Goal: Information Seeking & Learning: Learn about a topic

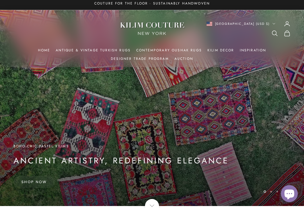
scroll to position [3, 0]
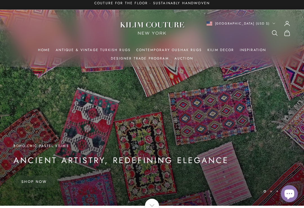
click at [106, 50] on link "Antique & Vintage Turkish Rugs" at bounding box center [93, 50] width 75 height 6
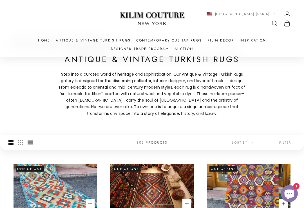
scroll to position [33, 0]
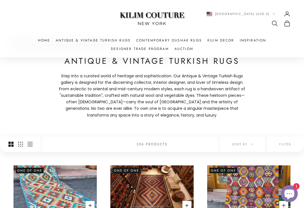
click at [246, 145] on span "Sort by" at bounding box center [242, 143] width 21 height 5
click at [251, 143] on icon "button" at bounding box center [252, 144] width 3 height 3
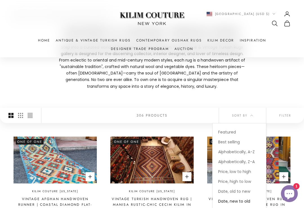
scroll to position [62, 0]
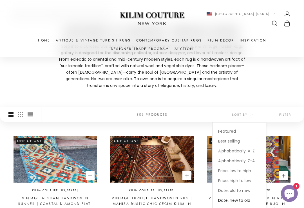
click at [243, 188] on span "Date, old to new" at bounding box center [234, 191] width 32 height 6
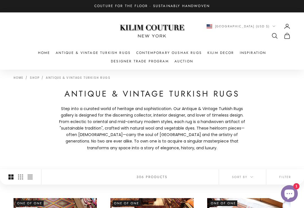
click at [101, 54] on link "Antique & Vintage Turkish Rugs" at bounding box center [93, 53] width 75 height 6
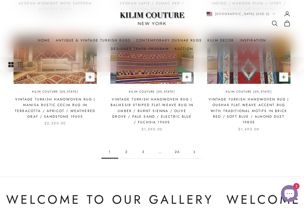
scroll to position [505, 0]
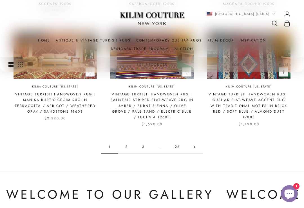
click at [124, 146] on link "2" at bounding box center [126, 146] width 17 height 13
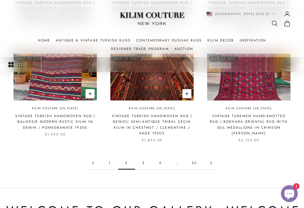
scroll to position [490, 0]
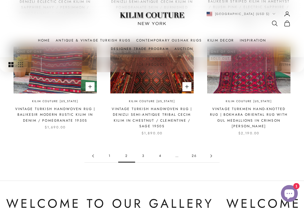
click at [143, 152] on link "3" at bounding box center [143, 156] width 17 height 13
